Goal: Transaction & Acquisition: Purchase product/service

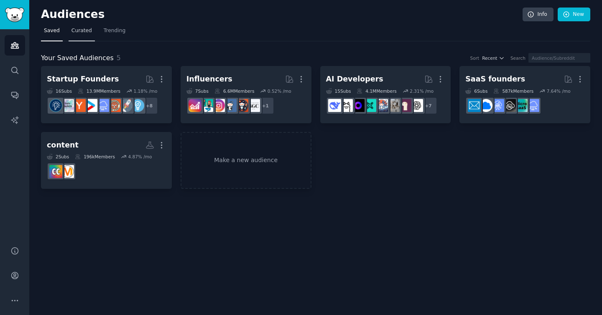
click at [84, 31] on span "Curated" at bounding box center [81, 31] width 20 height 8
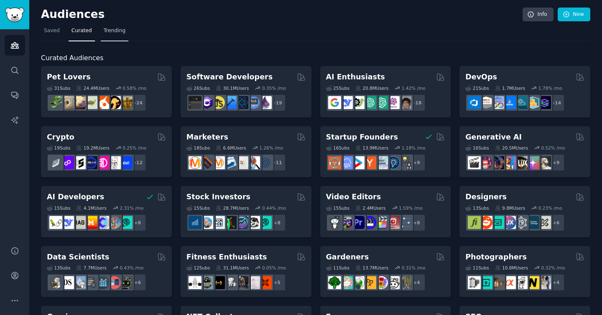
click at [109, 30] on span "Trending" at bounding box center [115, 31] width 22 height 8
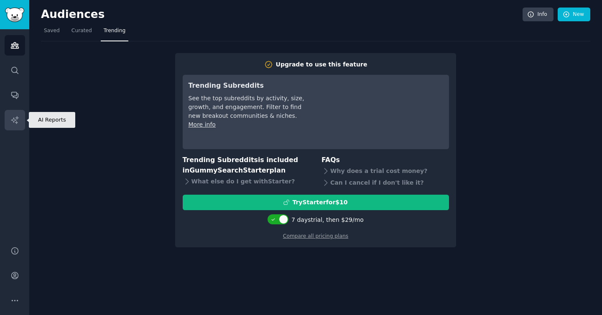
click at [19, 114] on link "AI Reports" at bounding box center [15, 120] width 20 height 20
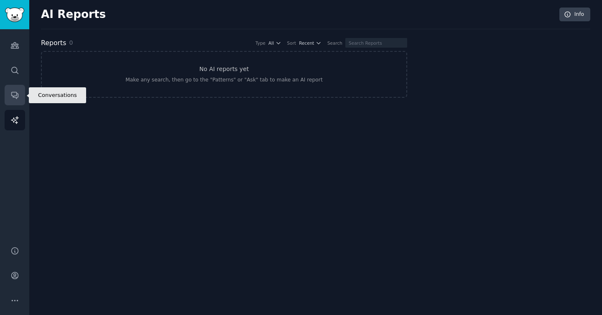
click at [15, 89] on link "Conversations" at bounding box center [15, 95] width 20 height 20
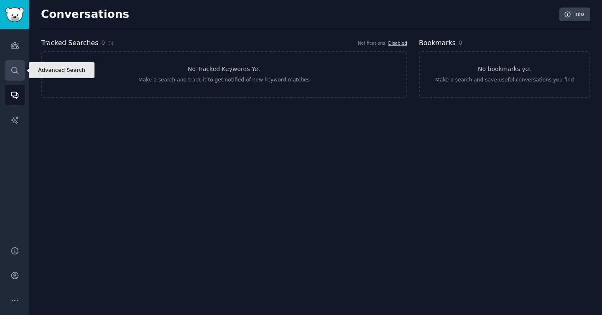
click at [15, 67] on icon "Sidebar" at bounding box center [14, 70] width 7 height 7
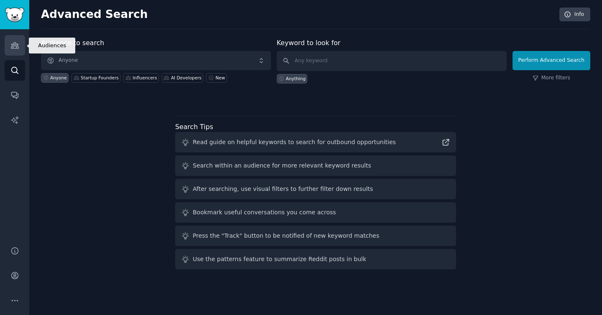
click at [18, 45] on icon "Sidebar" at bounding box center [15, 46] width 8 height 6
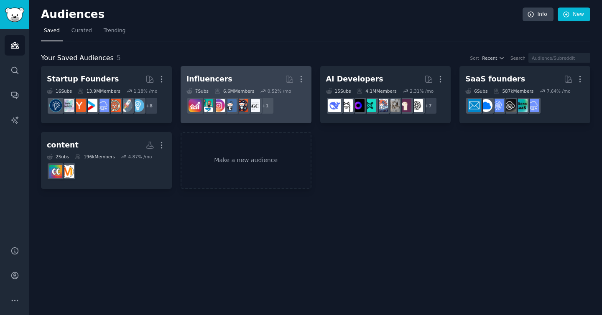
click at [235, 78] on h2 "Influencers More" at bounding box center [245, 79] width 119 height 15
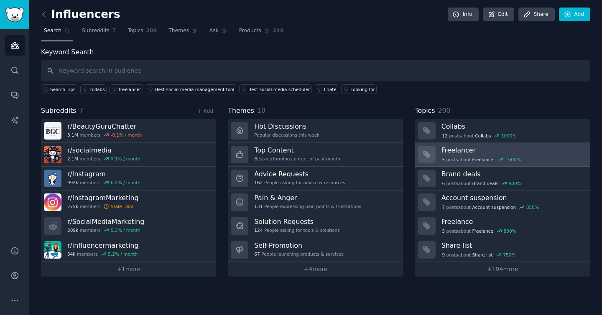
click at [494, 151] on h3 "Freelancer" at bounding box center [512, 150] width 143 height 9
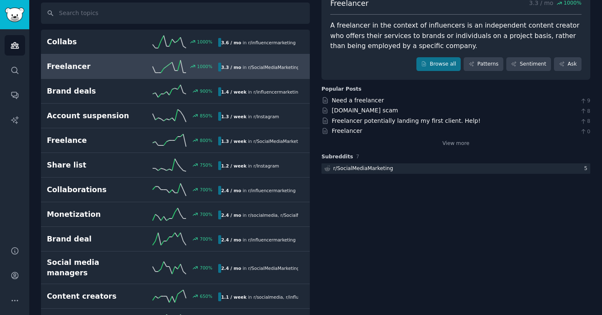
scroll to position [62, 0]
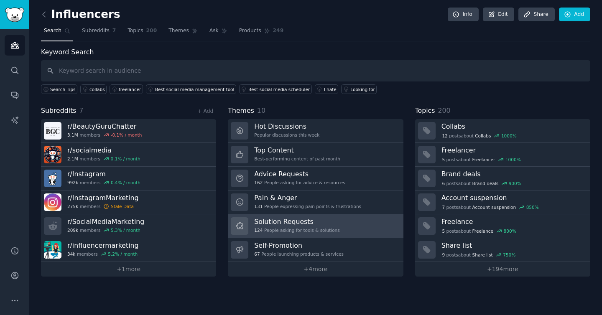
click at [366, 229] on link "Solution Requests 124 People asking for tools & solutions" at bounding box center [315, 226] width 175 height 24
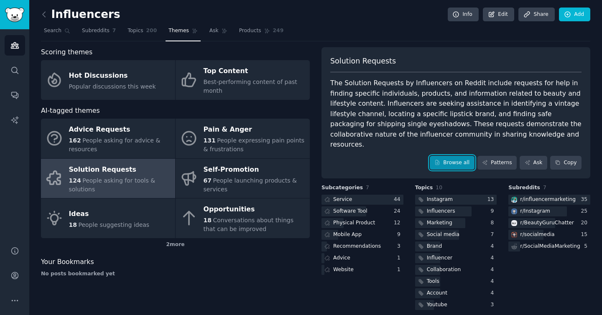
click at [446, 156] on link "Browse all" at bounding box center [452, 163] width 45 height 14
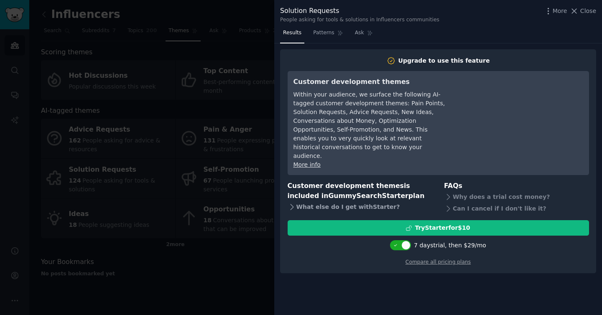
click at [365, 201] on div "What else do I get with Starter ?" at bounding box center [360, 207] width 145 height 12
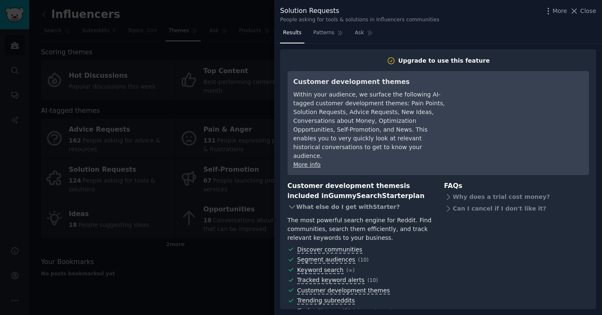
click at [365, 201] on div "What else do I get with Starter ?" at bounding box center [360, 207] width 145 height 12
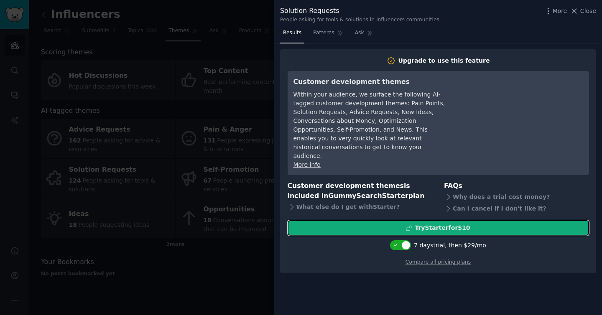
click at [428, 224] on div "Try Starter for $10" at bounding box center [442, 228] width 55 height 9
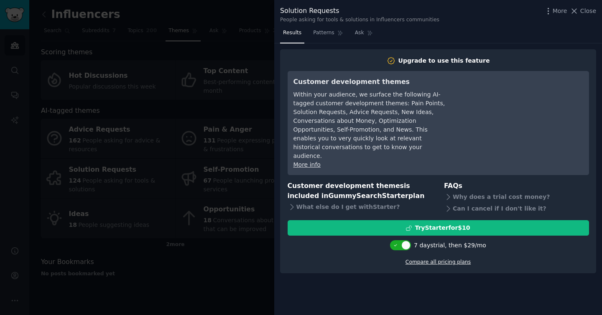
click at [428, 259] on link "Compare all pricing plans" at bounding box center [437, 262] width 65 height 6
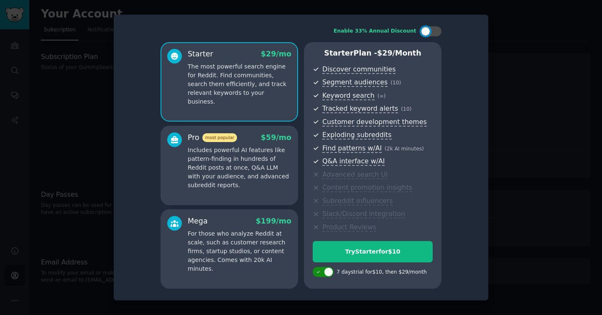
click at [329, 270] on div at bounding box center [328, 271] width 9 height 9
click at [317, 272] on div at bounding box center [317, 271] width 9 height 9
click at [332, 275] on div at bounding box center [328, 271] width 9 height 9
click at [321, 274] on div at bounding box center [317, 271] width 9 height 9
click at [321, 274] on div at bounding box center [319, 272] width 6 height 4
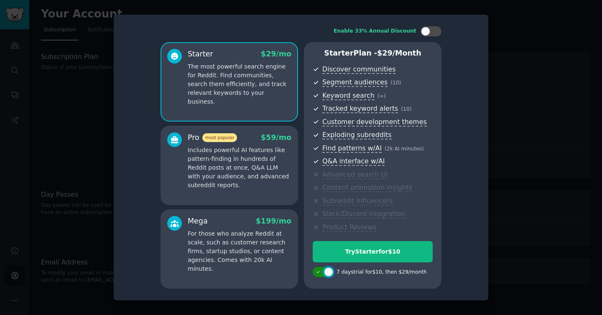
checkbox input "false"
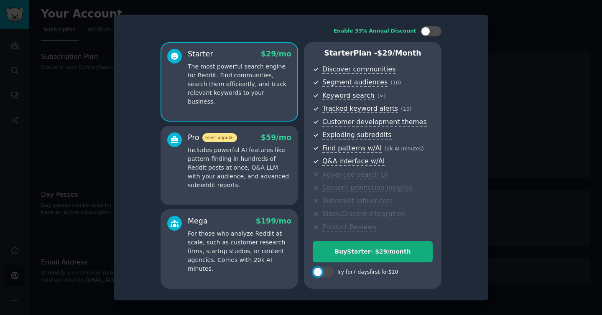
click at [350, 250] on div "Buy Starter - $ 29 /month" at bounding box center [372, 251] width 119 height 9
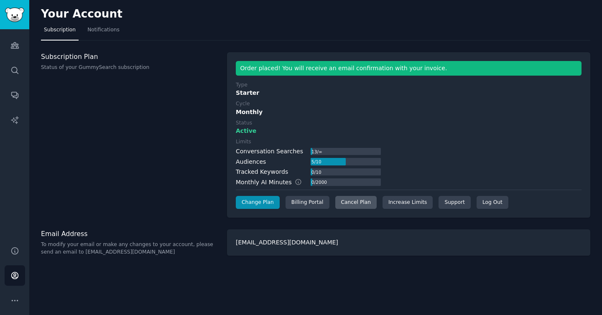
click at [354, 203] on div "Cancel Plan" at bounding box center [355, 202] width 41 height 13
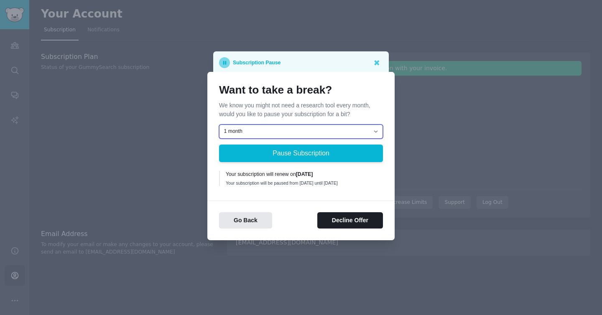
click at [320, 127] on select "1 month 2 months 3 months Choose a custom date to resume" at bounding box center [301, 132] width 164 height 14
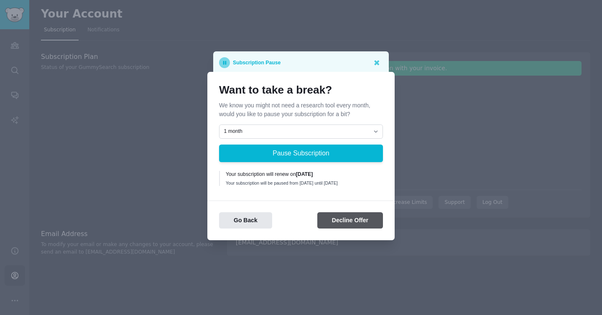
click at [340, 219] on button "Decline Offer" at bounding box center [350, 220] width 66 height 16
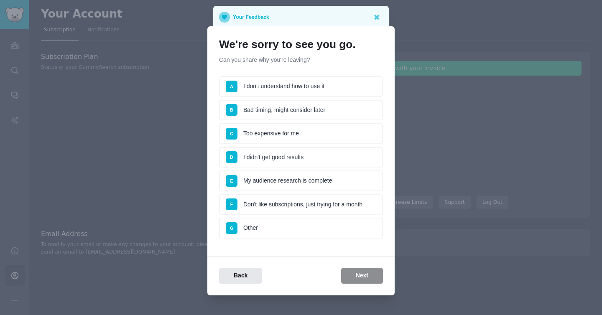
click at [334, 135] on li "C Too expensive for me" at bounding box center [301, 133] width 164 height 21
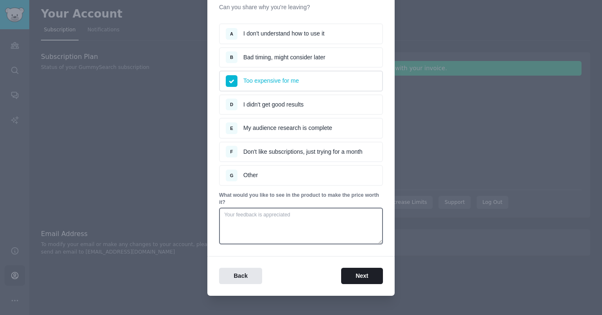
scroll to position [62, 0]
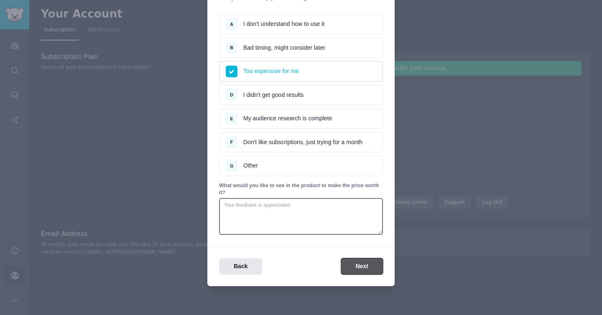
click at [348, 267] on button "Next" at bounding box center [362, 266] width 42 height 16
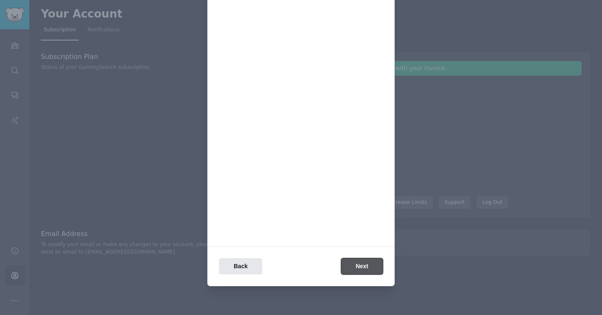
scroll to position [0, 0]
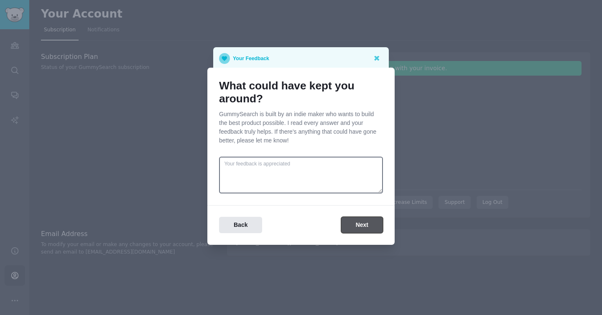
click at [349, 224] on button "Next" at bounding box center [362, 225] width 42 height 16
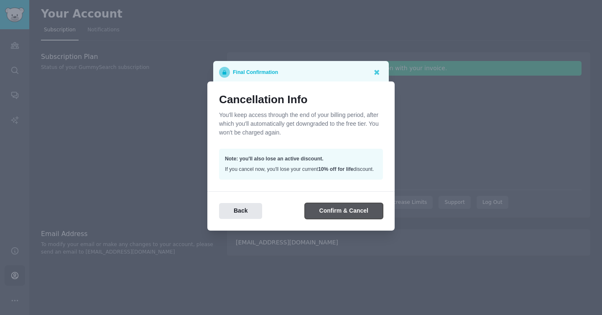
click at [348, 218] on button "Confirm & Cancel" at bounding box center [344, 211] width 78 height 16
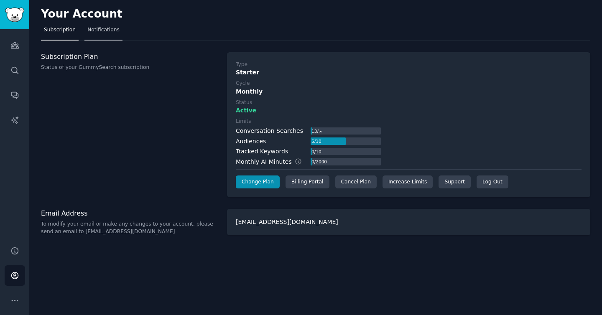
click at [94, 31] on span "Notifications" at bounding box center [103, 30] width 32 height 8
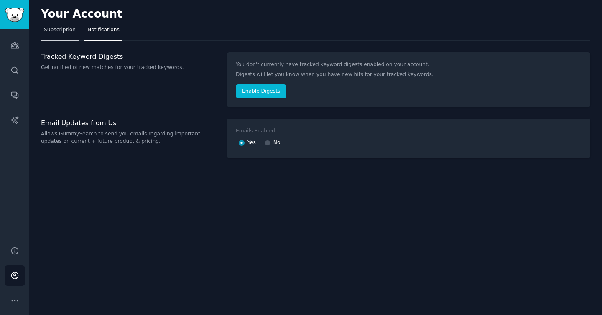
click at [49, 32] on span "Subscription" at bounding box center [60, 30] width 32 height 8
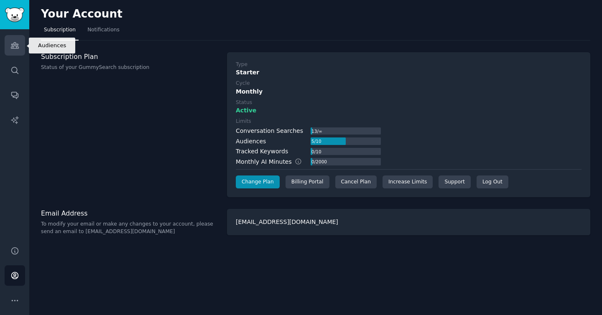
click at [17, 48] on icon "Sidebar" at bounding box center [14, 45] width 9 height 9
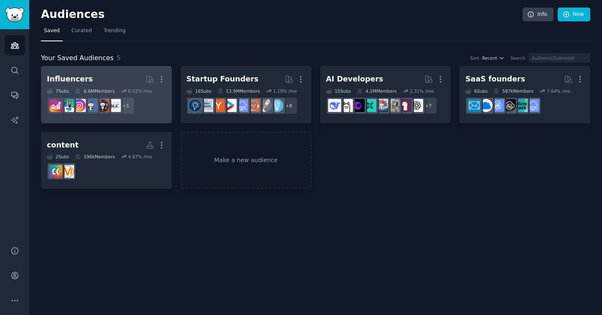
click at [126, 76] on h2 "Influencers More" at bounding box center [106, 79] width 119 height 15
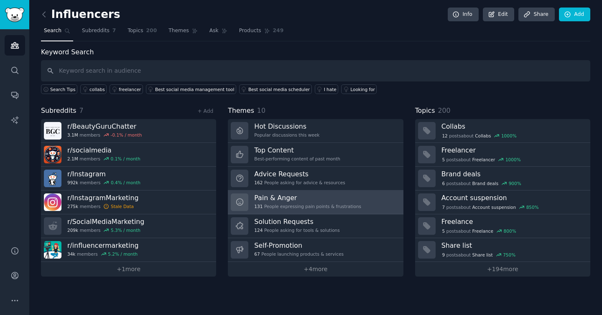
click at [362, 203] on link "Pain & Anger 131 People expressing pain points & frustrations" at bounding box center [315, 203] width 175 height 24
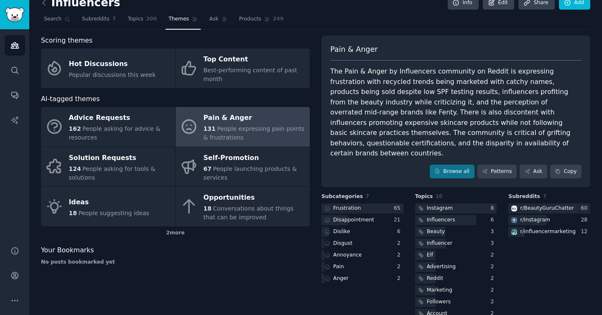
scroll to position [18, 0]
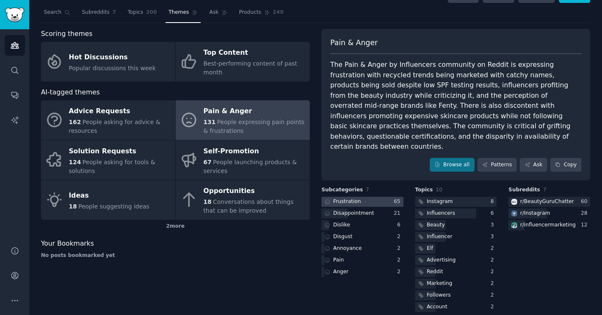
click at [365, 197] on div at bounding box center [362, 202] width 82 height 10
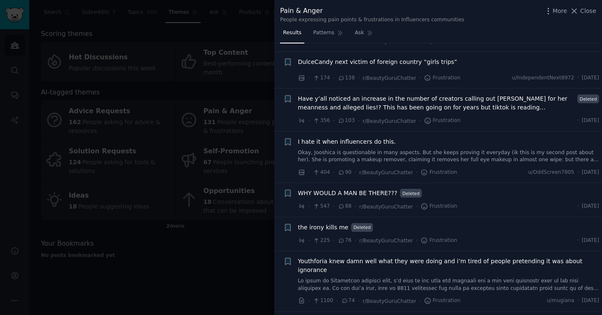
scroll to position [208, 0]
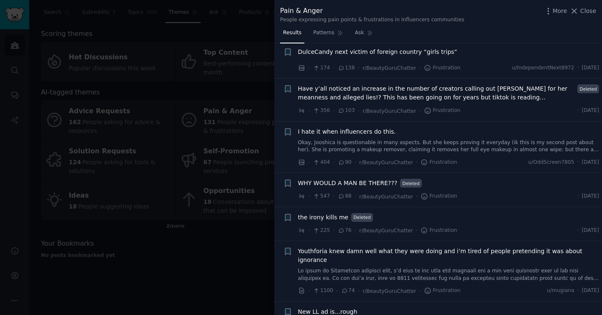
click at [241, 271] on div at bounding box center [301, 157] width 602 height 315
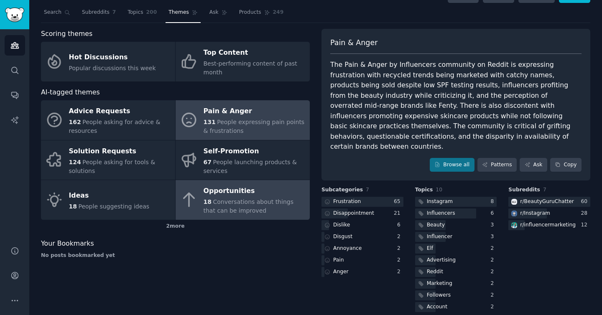
click at [267, 186] on div "Opportunities" at bounding box center [255, 191] width 102 height 13
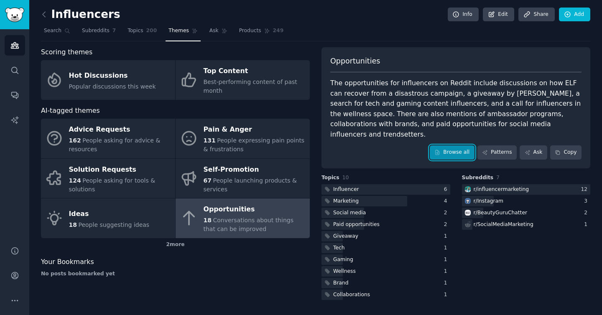
click at [450, 145] on link "Browse all" at bounding box center [452, 152] width 45 height 14
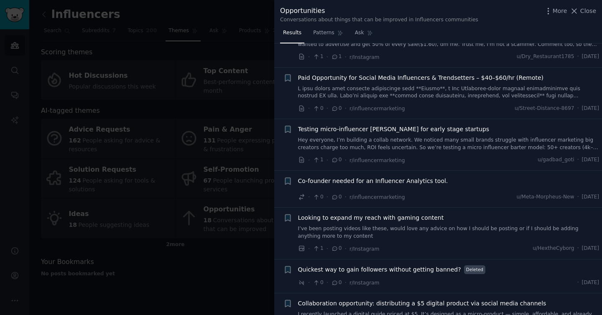
scroll to position [574, 0]
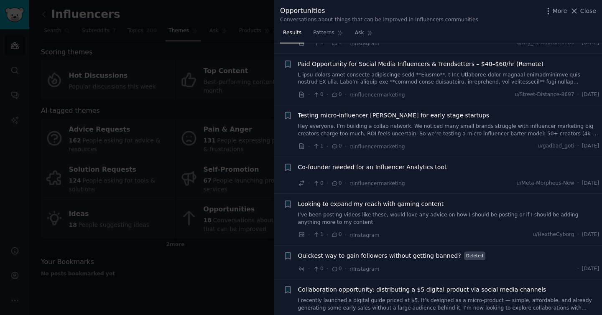
click at [227, 295] on div at bounding box center [301, 157] width 602 height 315
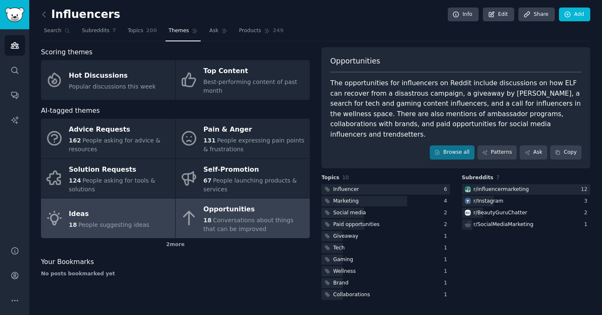
click at [130, 207] on div "Ideas" at bounding box center [109, 213] width 81 height 13
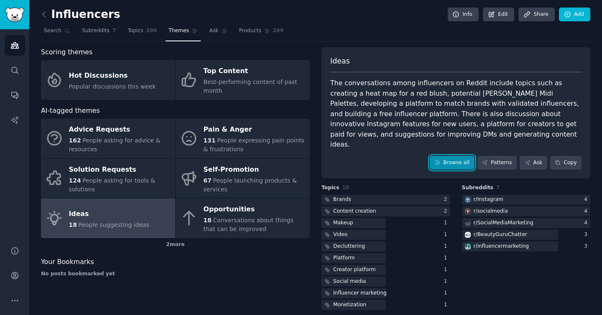
click at [452, 156] on link "Browse all" at bounding box center [452, 163] width 45 height 14
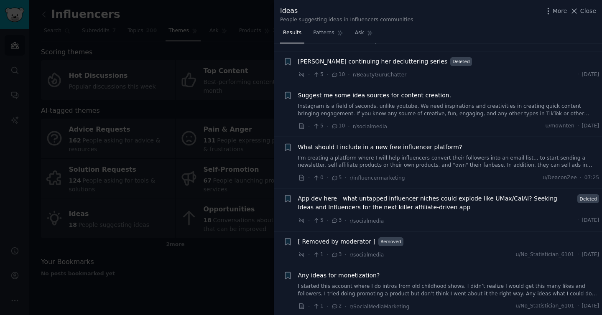
scroll to position [171, 0]
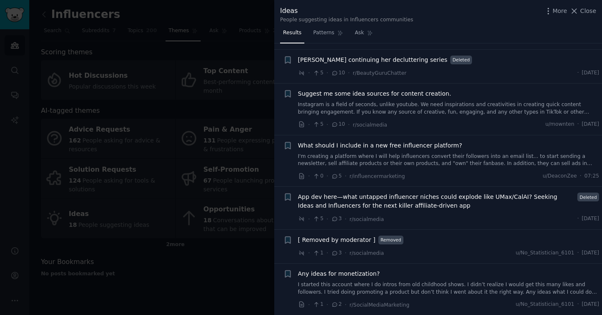
click at [525, 193] on span "App dev here—what untapped influencer niches could explode like UMax/CalAI? See…" at bounding box center [436, 202] width 277 height 18
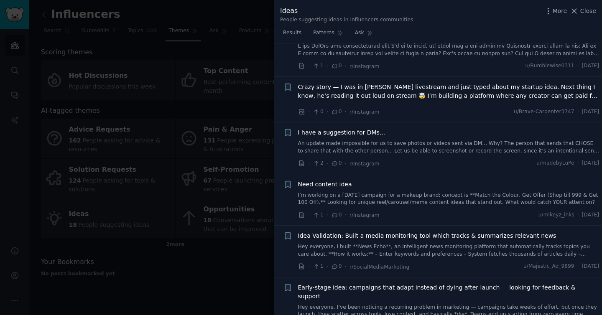
scroll to position [714, 0]
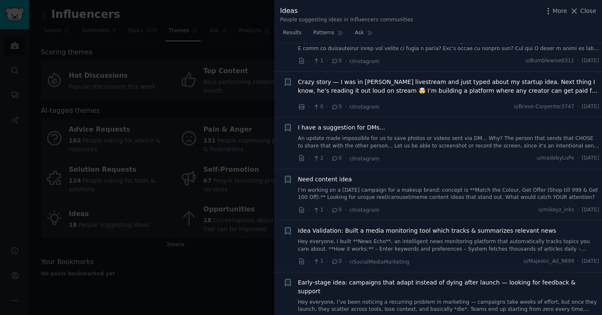
click at [263, 272] on div at bounding box center [301, 157] width 602 height 315
